Goal: Check status: Check status

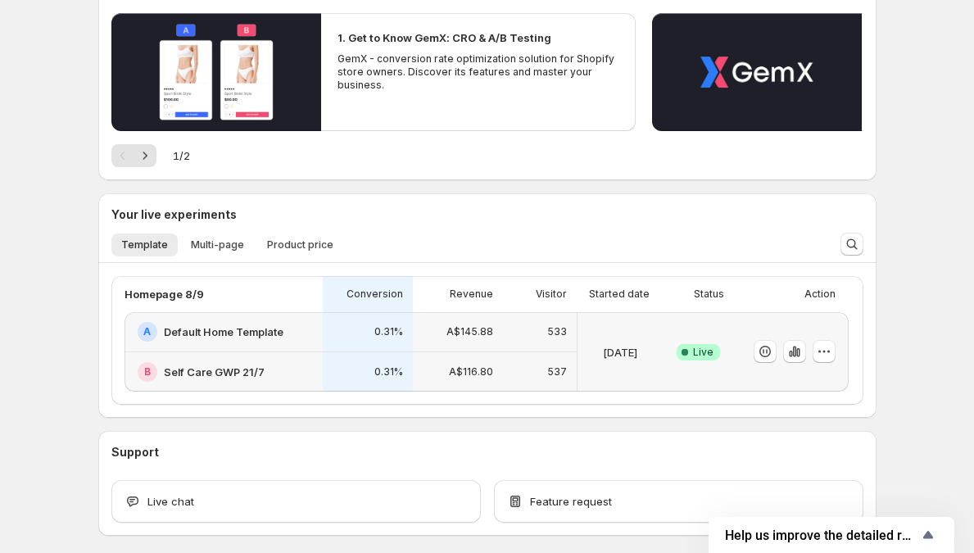
scroll to position [180, 0]
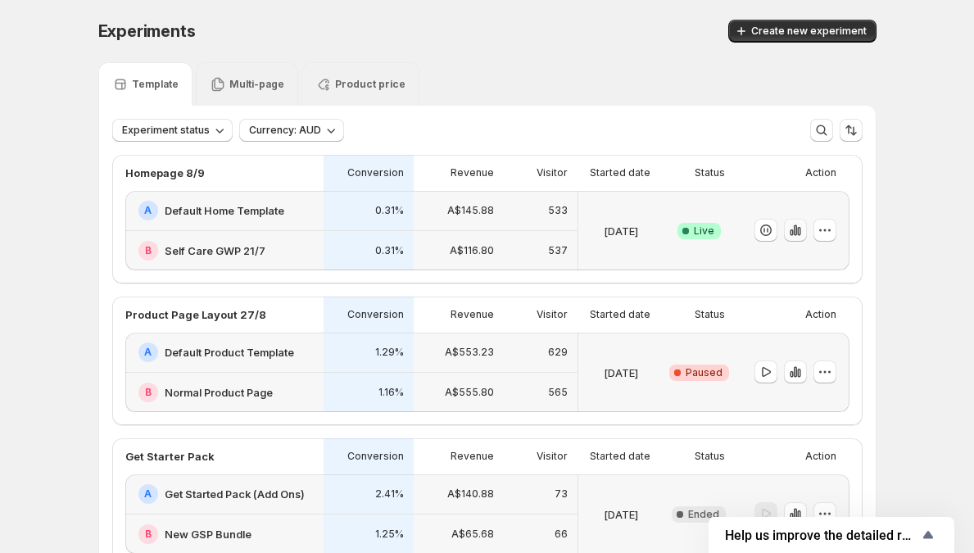
click at [804, 234] on icon "button" at bounding box center [795, 230] width 16 height 16
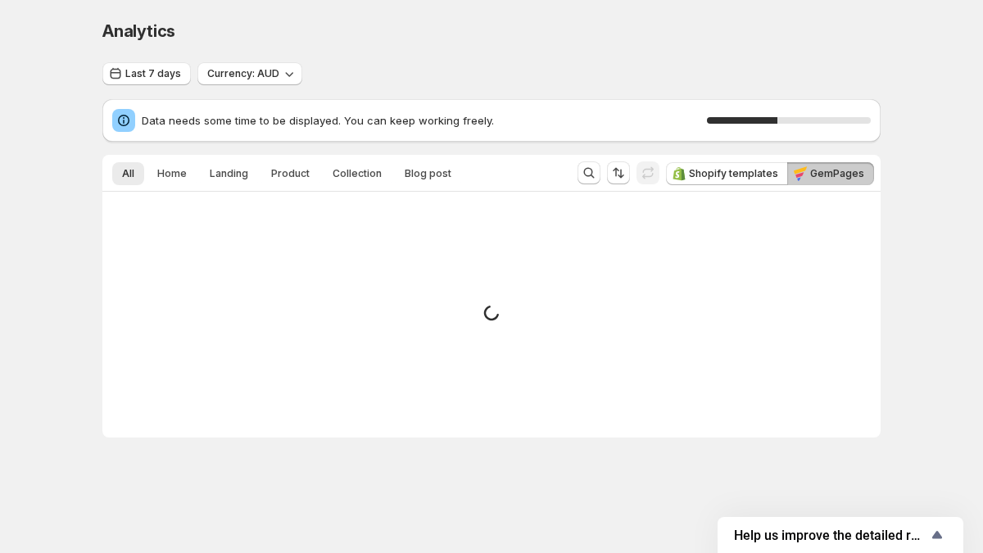
click at [853, 1] on div "Analytics. This page is ready Analytics" at bounding box center [491, 31] width 778 height 62
click at [357, 119] on span "Data needs some time to be displayed. You can keep working freely." at bounding box center [424, 120] width 565 height 16
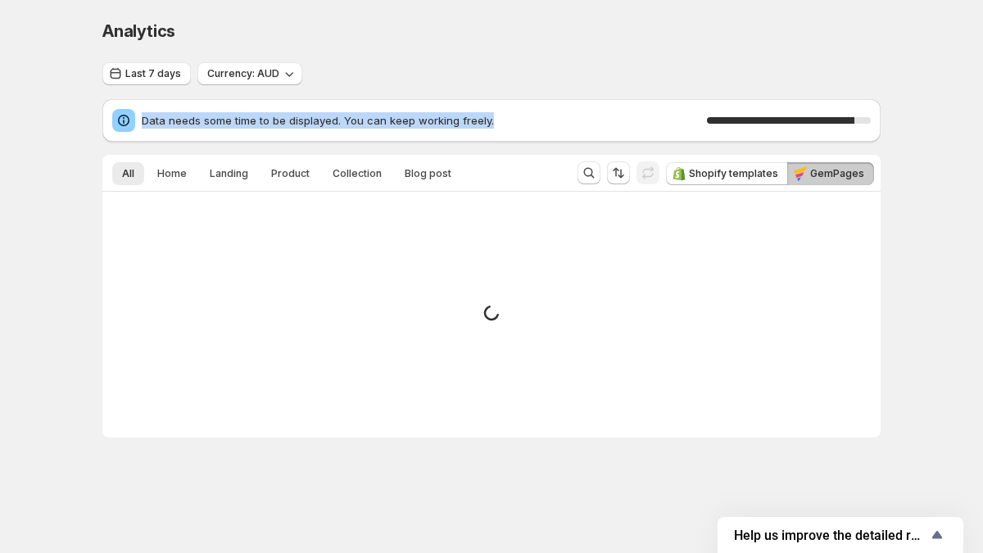
click at [357, 119] on span "Data needs some time to be displayed. You can keep working freely." at bounding box center [424, 120] width 565 height 16
click at [393, 120] on span "Data needs some time to be displayed. You can keep working freely." at bounding box center [424, 120] width 565 height 16
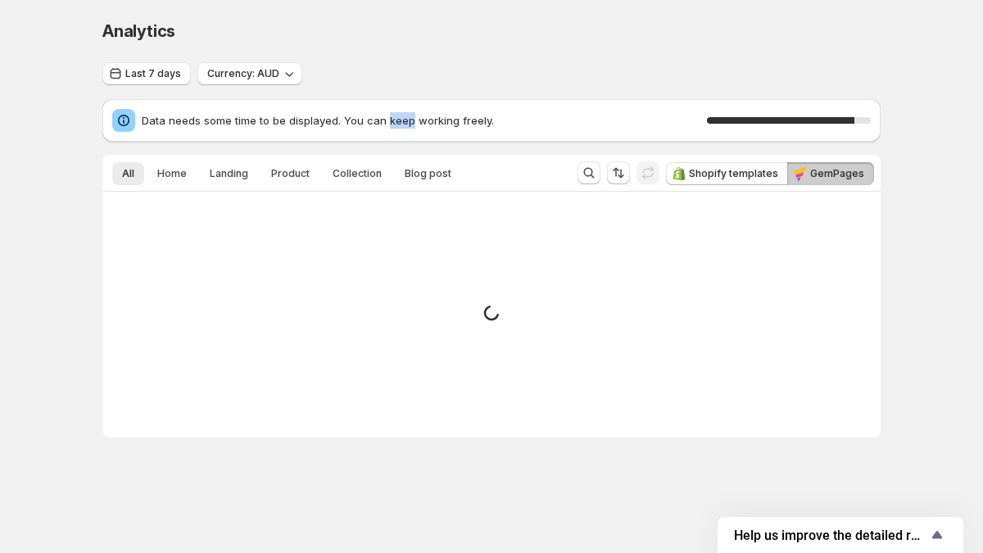
click at [393, 120] on span "Data needs some time to be displayed. You can keep working freely." at bounding box center [424, 120] width 565 height 16
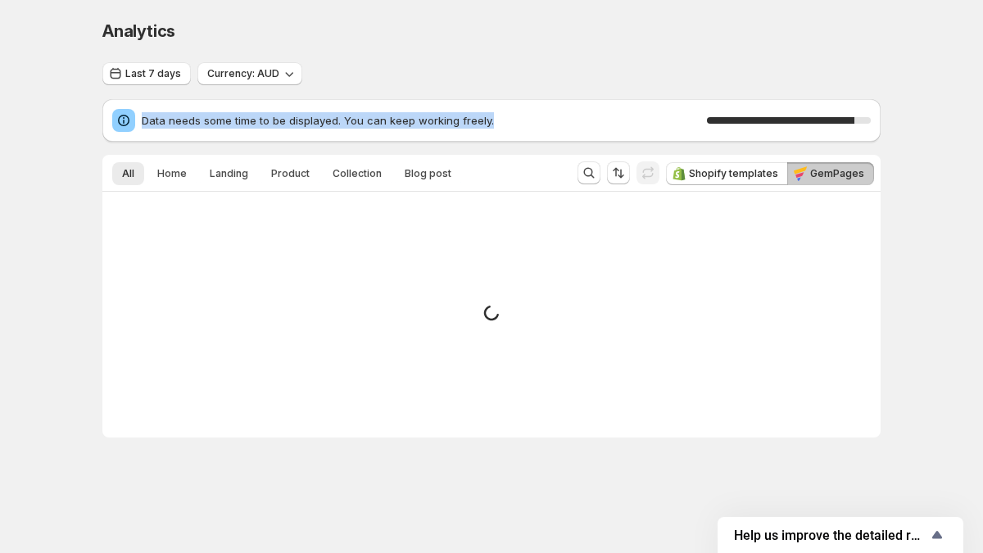
click at [393, 120] on span "Data needs some time to be displayed. You can keep working freely." at bounding box center [424, 120] width 565 height 16
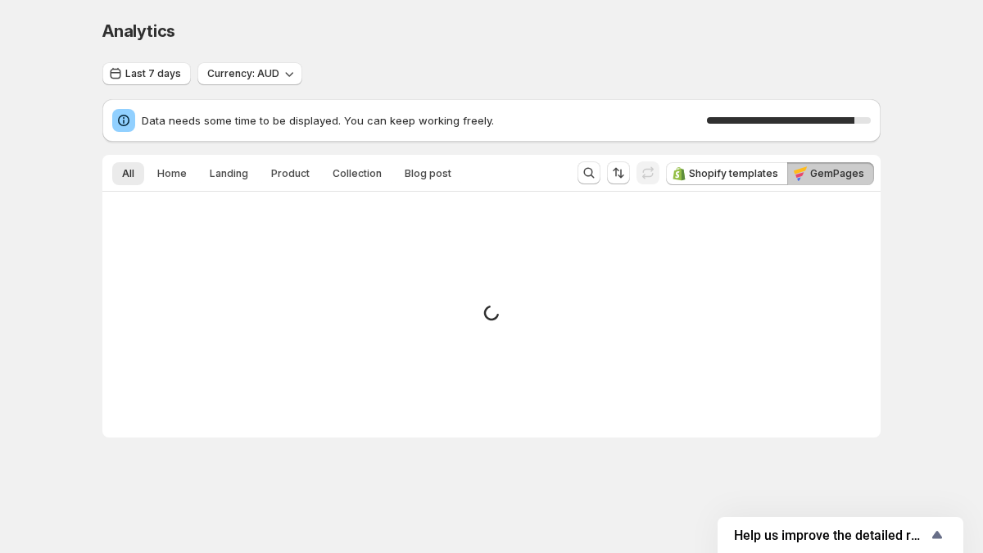
click at [297, 121] on span "Data needs some time to be displayed. You can keep working freely." at bounding box center [424, 120] width 565 height 16
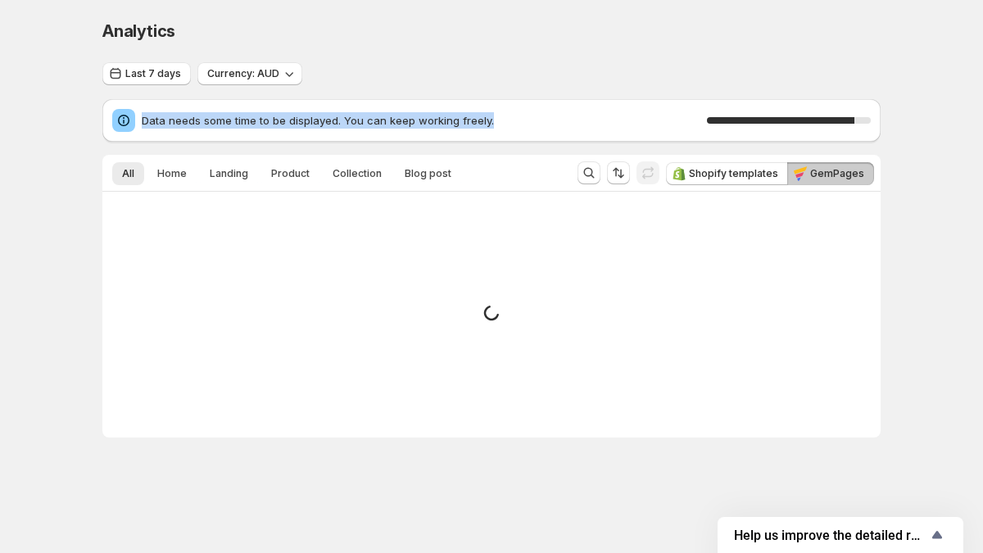
click at [297, 121] on span "Data needs some time to be displayed. You can keep working freely." at bounding box center [424, 120] width 565 height 16
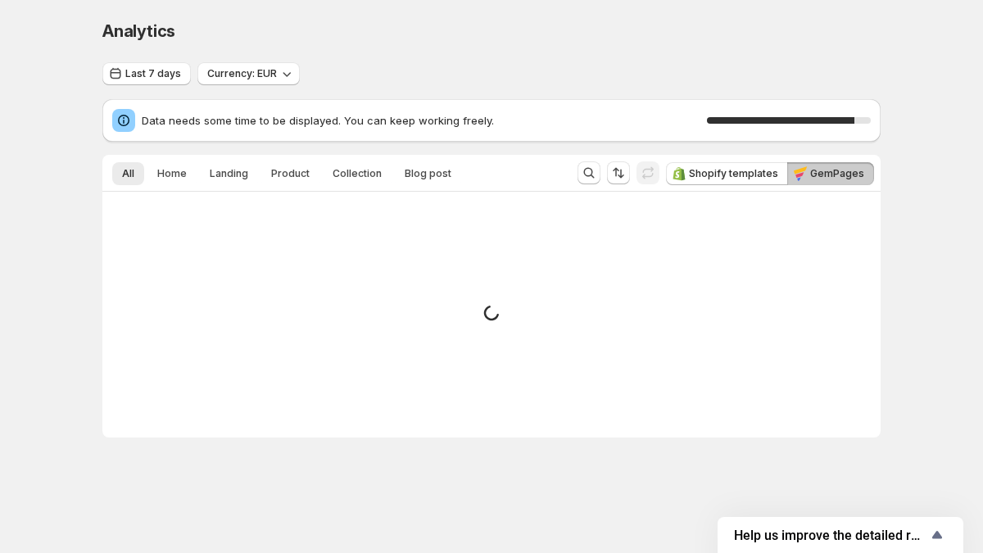
click at [75, 73] on div "Analytics. This page is ready Analytics Last 7 days Currency: EUR Data needs so…" at bounding box center [491, 263] width 983 height 526
